Goal: Book appointment/travel/reservation

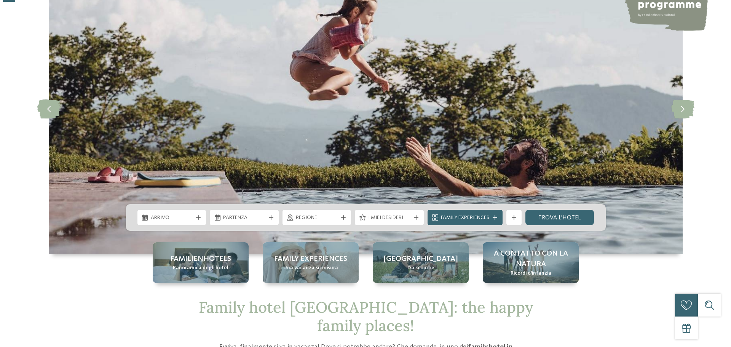
scroll to position [76, 0]
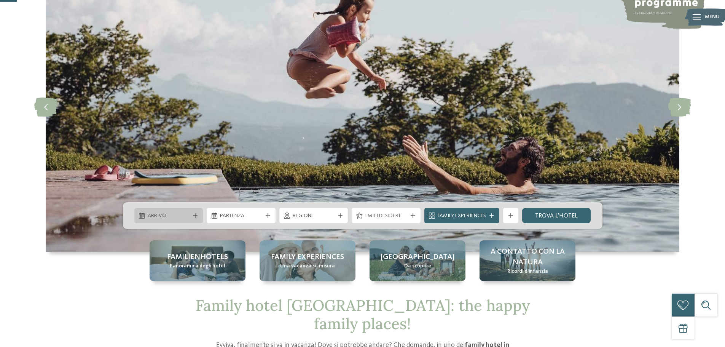
click at [161, 213] on span "Arrivo" at bounding box center [169, 216] width 42 height 8
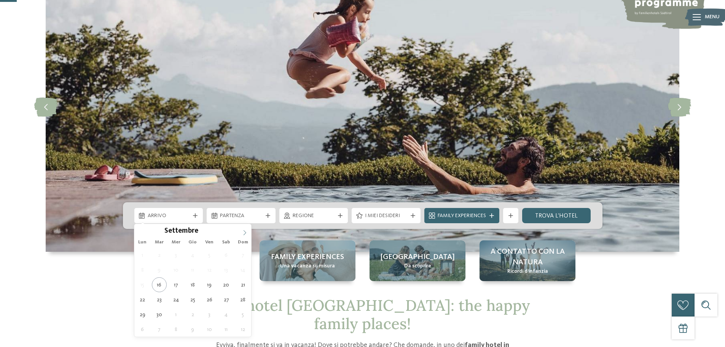
click at [243, 236] on span at bounding box center [244, 230] width 13 height 13
type div "31.12.2025"
type input "****"
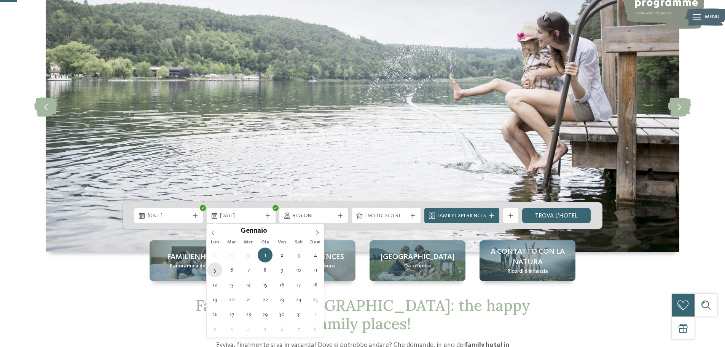
type div "05.01.2026"
drag, startPoint x: 217, startPoint y: 270, endPoint x: 226, endPoint y: 264, distance: 10.3
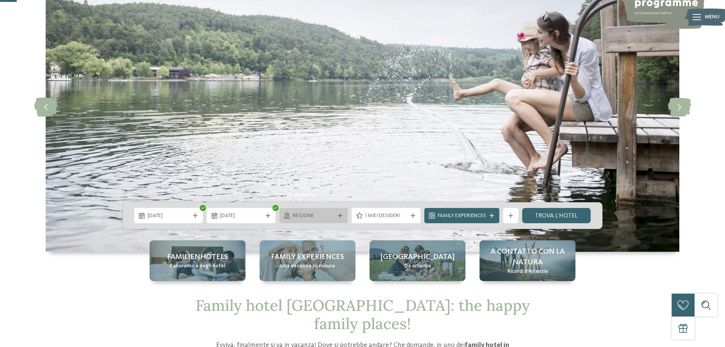
click at [330, 212] on div "Regione" at bounding box center [314, 215] width 46 height 8
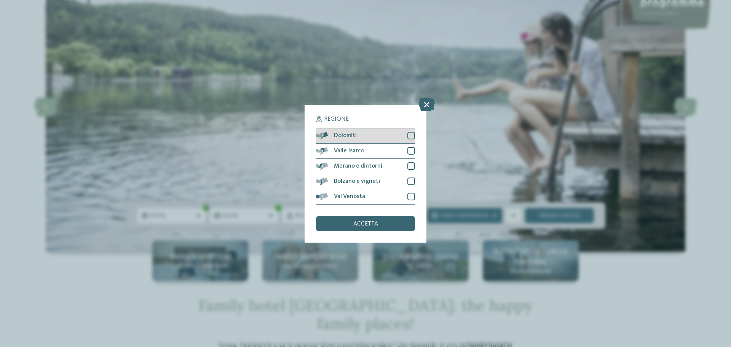
click at [414, 136] on div at bounding box center [411, 136] width 8 height 8
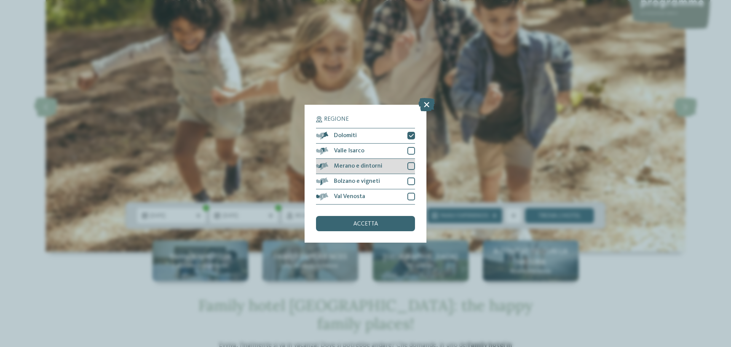
click at [415, 165] on div at bounding box center [411, 166] width 8 height 8
click at [381, 225] on div "accetta" at bounding box center [365, 223] width 99 height 15
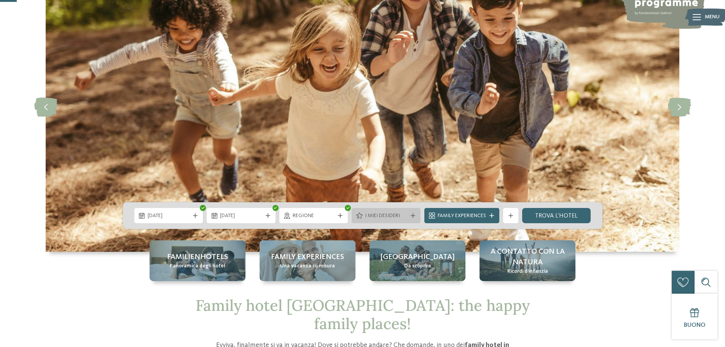
click at [412, 215] on icon at bounding box center [413, 215] width 5 height 5
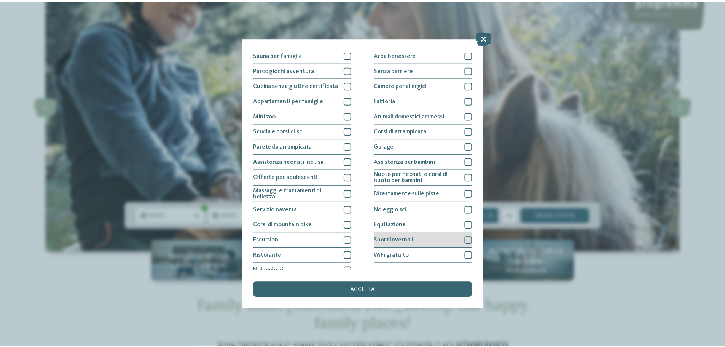
scroll to position [53, 0]
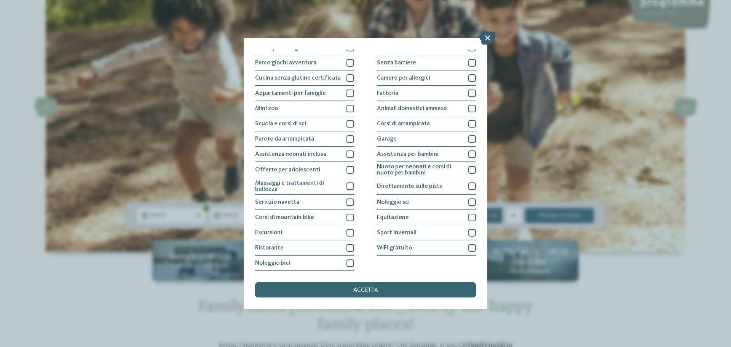
click at [484, 36] on icon at bounding box center [487, 37] width 16 height 13
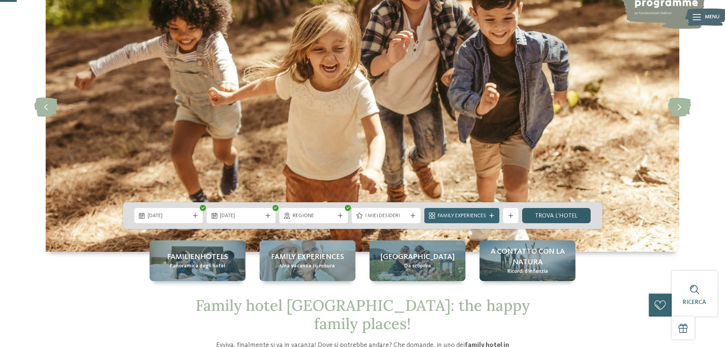
click at [554, 218] on link "trova l’hotel" at bounding box center [556, 215] width 69 height 15
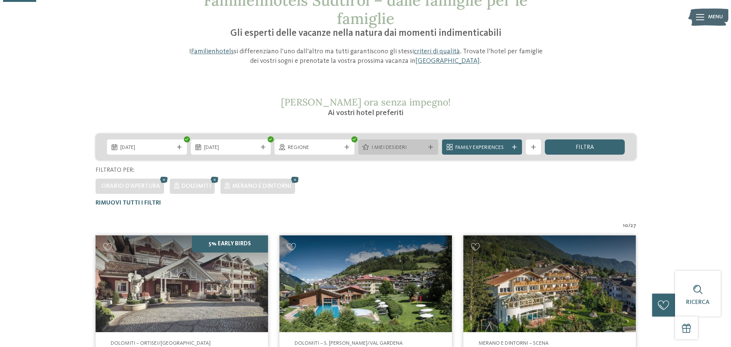
scroll to position [59, 0]
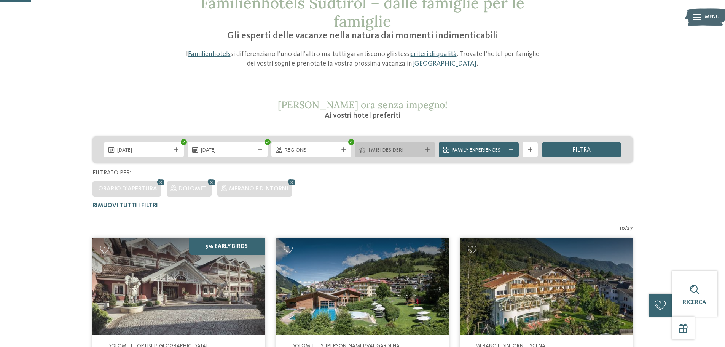
click at [380, 152] on span "I miei desideri" at bounding box center [395, 151] width 53 height 8
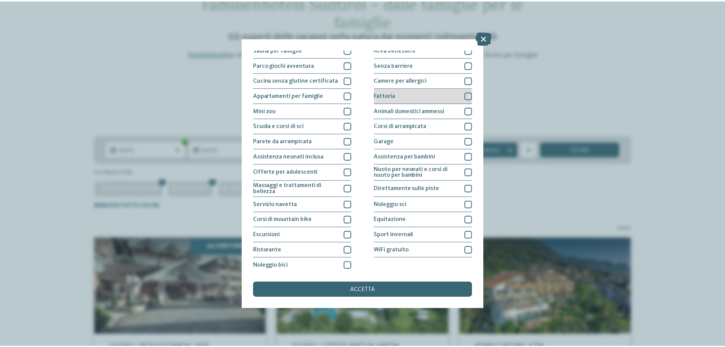
scroll to position [53, 0]
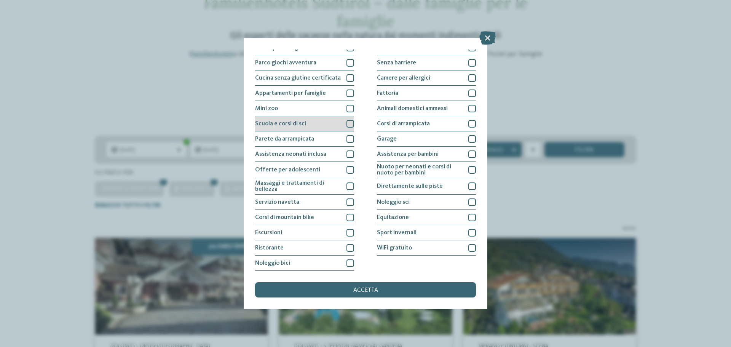
click at [348, 121] on div at bounding box center [351, 124] width 8 height 8
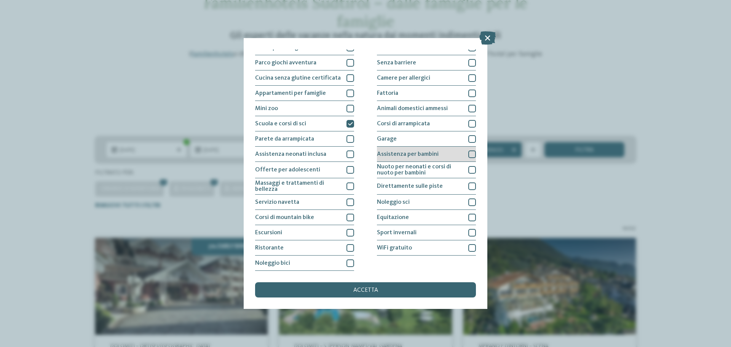
click at [468, 153] on div at bounding box center [472, 154] width 8 height 8
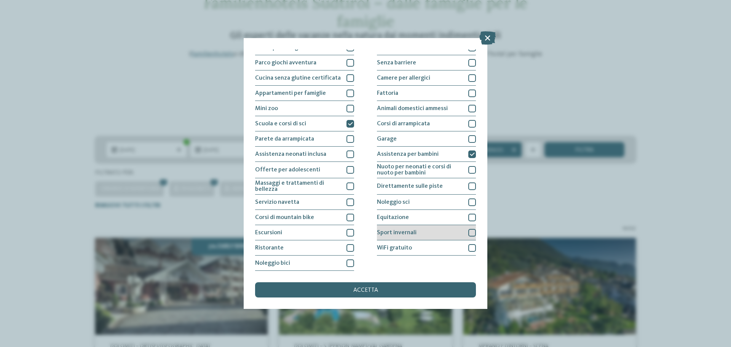
click at [430, 232] on div "Sport invernali" at bounding box center [426, 232] width 99 height 15
click at [386, 290] on div "accetta" at bounding box center [365, 289] width 221 height 15
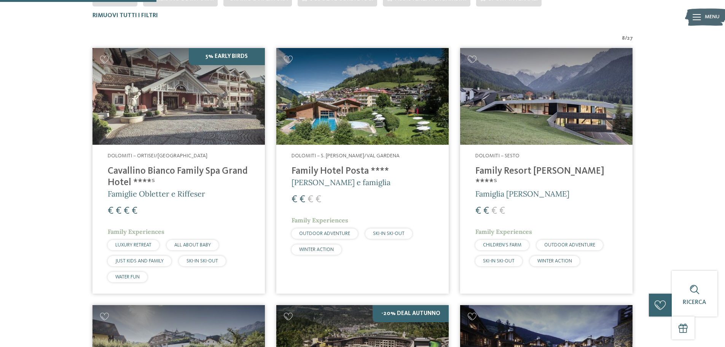
scroll to position [250, 0]
click at [525, 173] on h4 "Family Resort [PERSON_NAME] ****ˢ" at bounding box center [547, 176] width 142 height 23
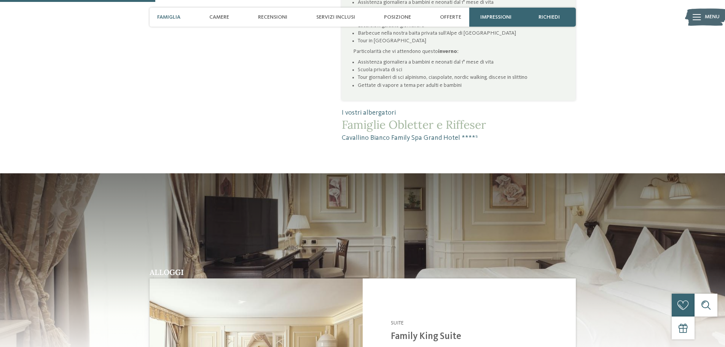
scroll to position [800, 0]
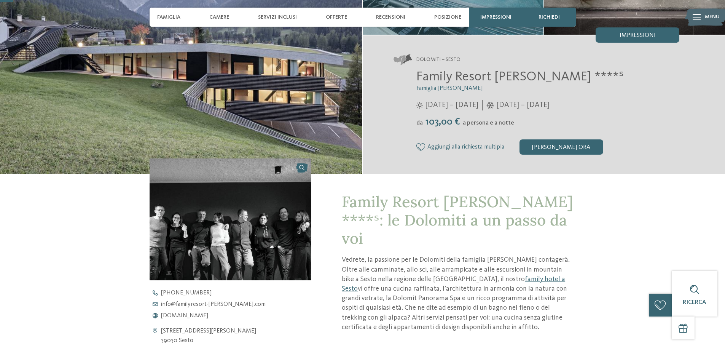
scroll to position [38, 0]
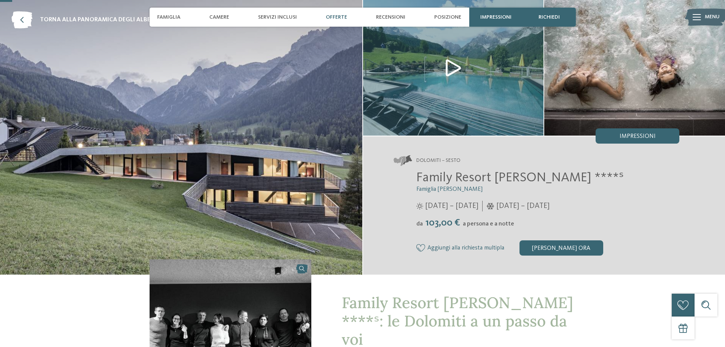
click at [337, 14] on span "Offerte" at bounding box center [336, 17] width 21 height 6
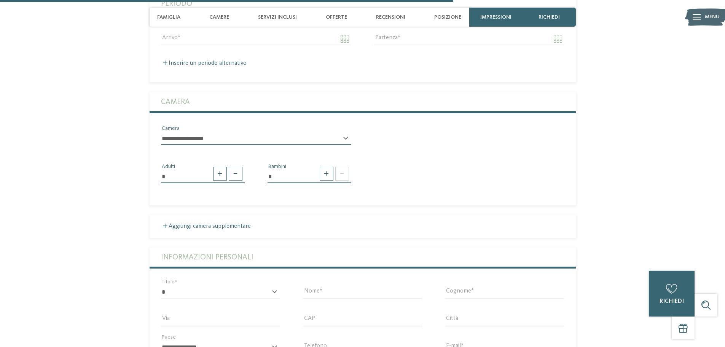
scroll to position [1438, 0]
